Goal: Find specific page/section: Find specific page/section

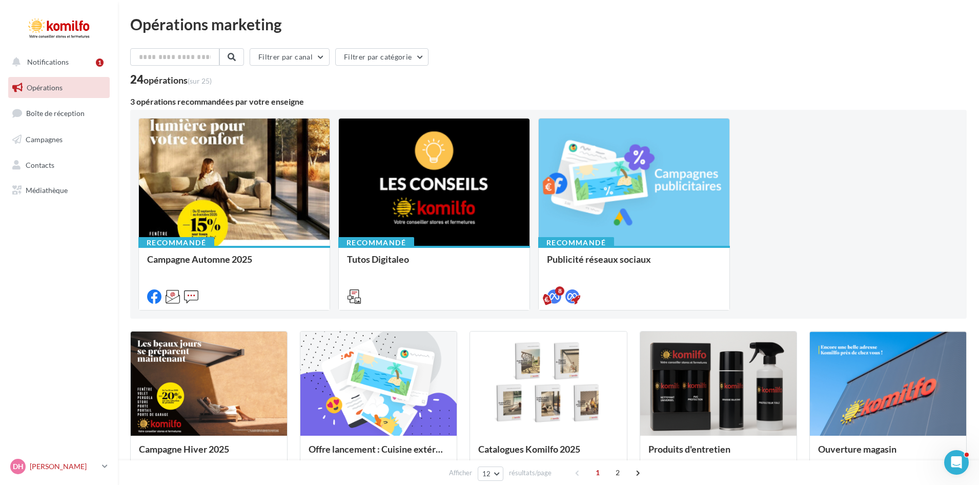
click at [103, 465] on icon at bounding box center [105, 466] width 6 height 9
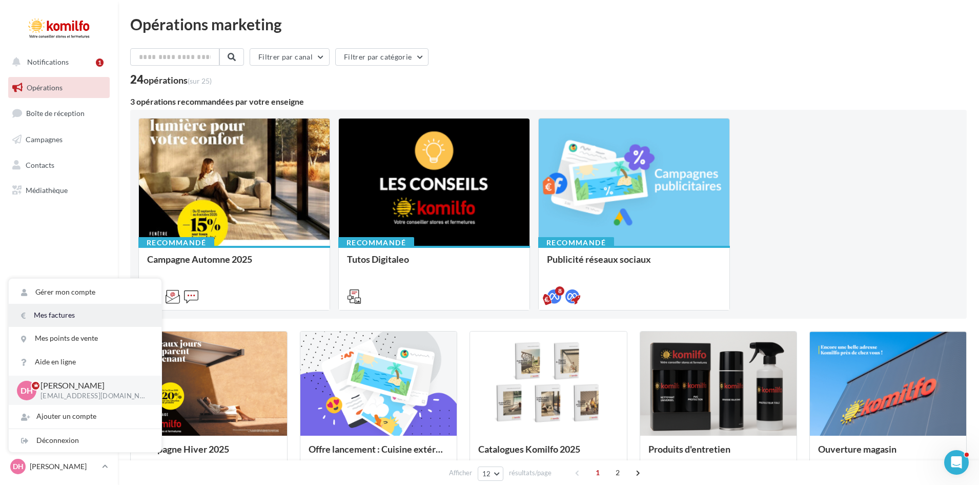
click at [55, 315] on link "Mes factures" at bounding box center [85, 315] width 153 height 23
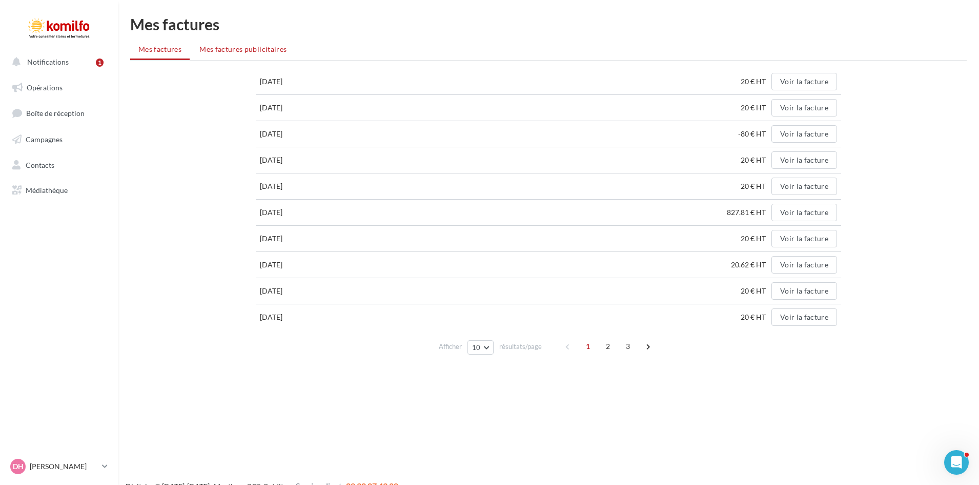
click at [224, 53] on span "Mes factures publicitaires" at bounding box center [242, 49] width 87 height 9
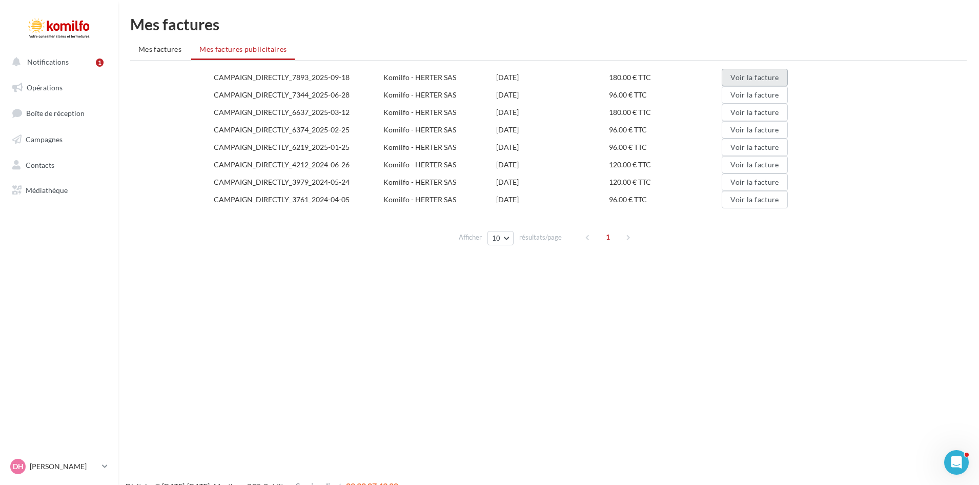
click at [765, 75] on button "Voir la facture" at bounding box center [755, 77] width 66 height 17
click at [760, 95] on button "Voir la facture" at bounding box center [755, 94] width 66 height 17
click at [743, 111] on button "Voir la facture" at bounding box center [755, 112] width 66 height 17
click at [760, 125] on button "Voir la facture" at bounding box center [755, 129] width 66 height 17
click at [754, 143] on button "Voir la facture" at bounding box center [755, 146] width 66 height 17
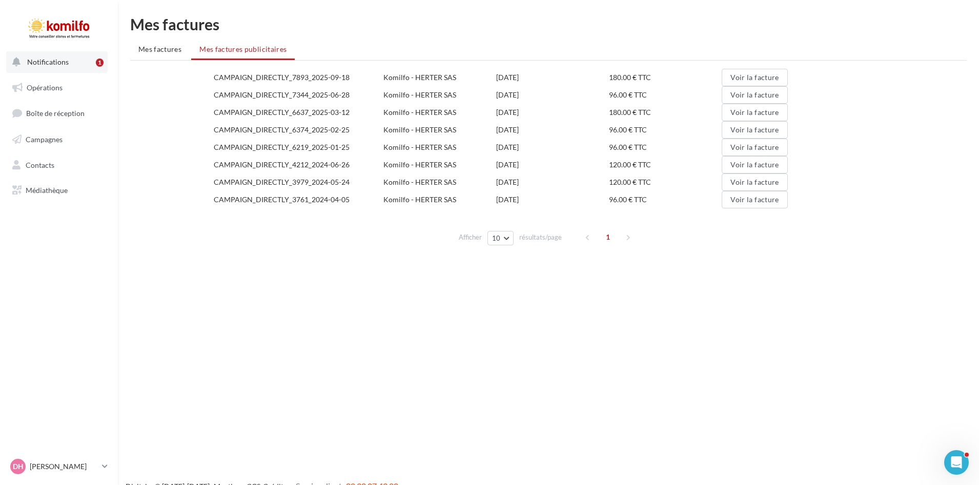
click at [82, 61] on button "Notifications 1" at bounding box center [57, 62] width 102 height 22
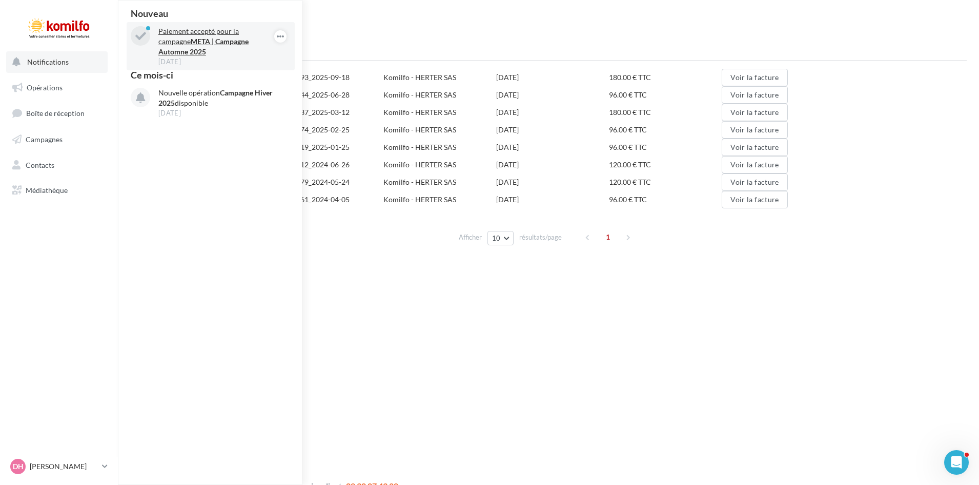
click at [193, 42] on strong "META | Campagne Automne 2025" at bounding box center [203, 46] width 90 height 19
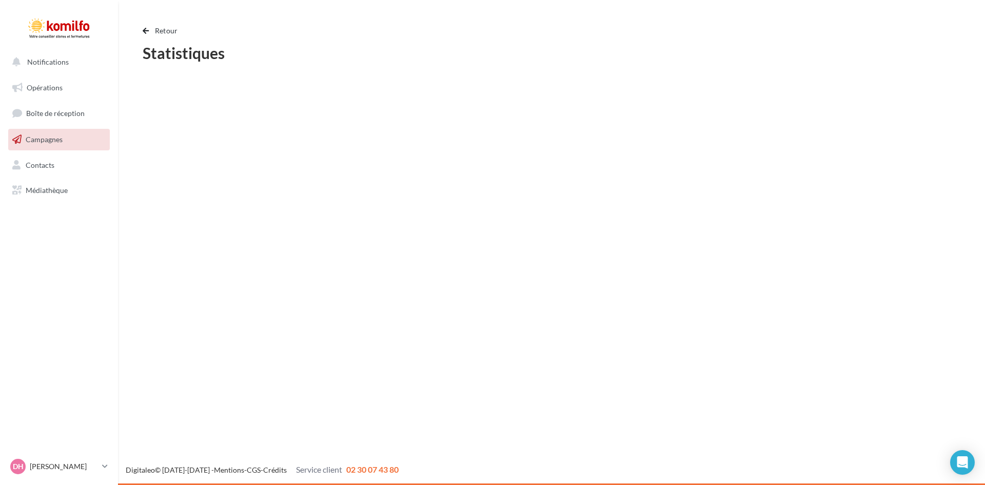
click at [54, 77] on link "Opérations" at bounding box center [59, 88] width 106 height 22
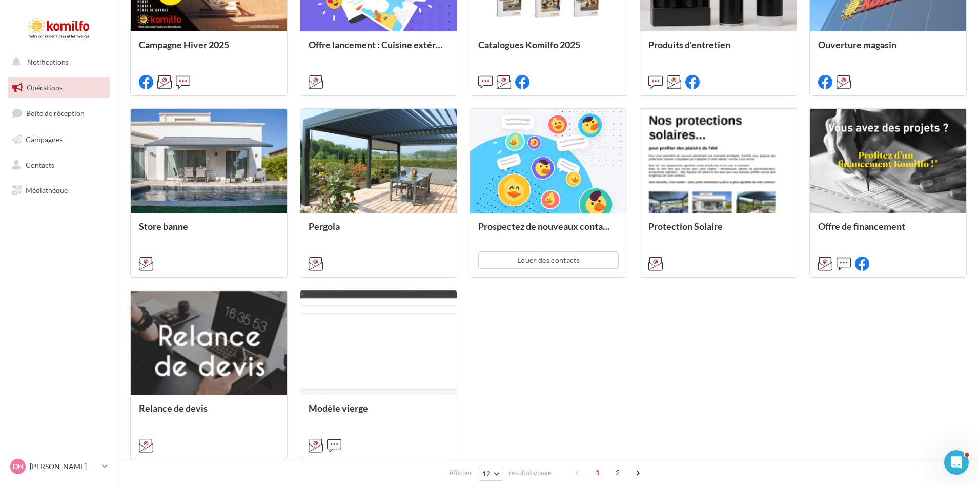
scroll to position [410, 0]
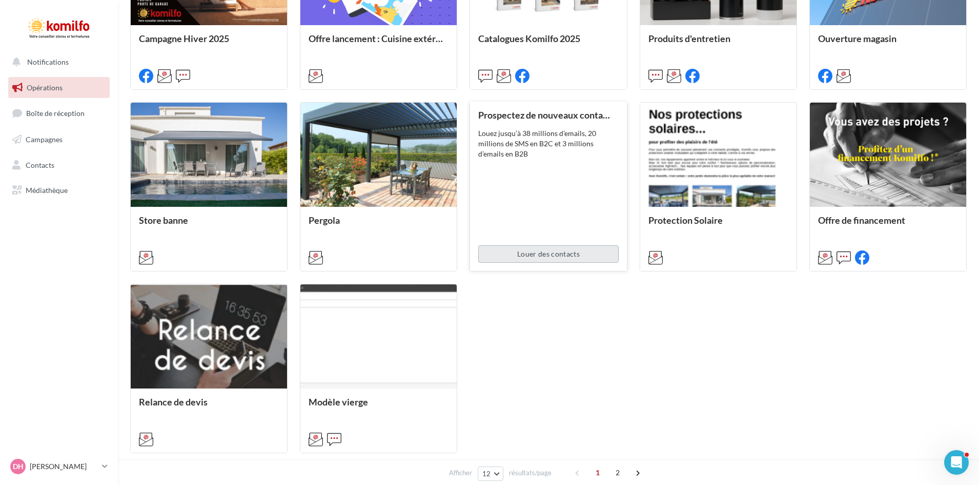
click at [548, 257] on button "Louer des contacts" at bounding box center [548, 253] width 140 height 17
